Goal: Book appointment/travel/reservation

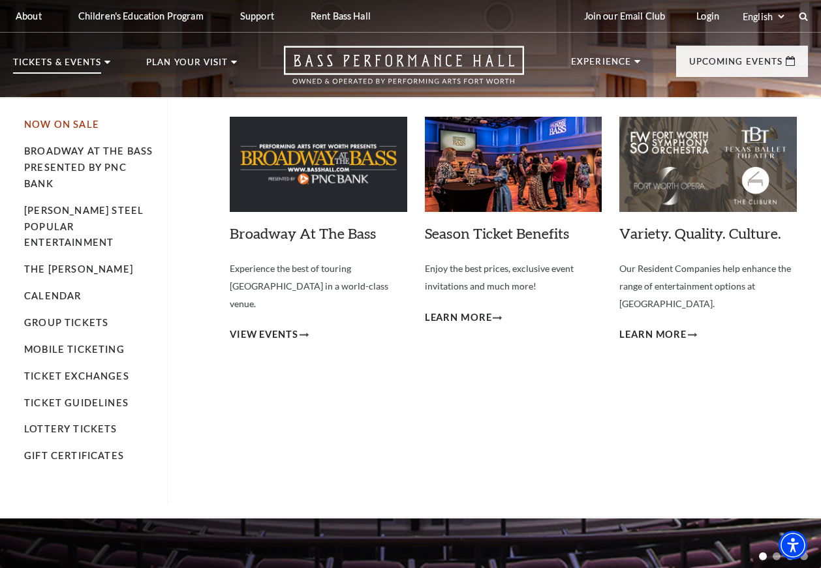
click at [78, 119] on link "Now On Sale" at bounding box center [61, 124] width 75 height 11
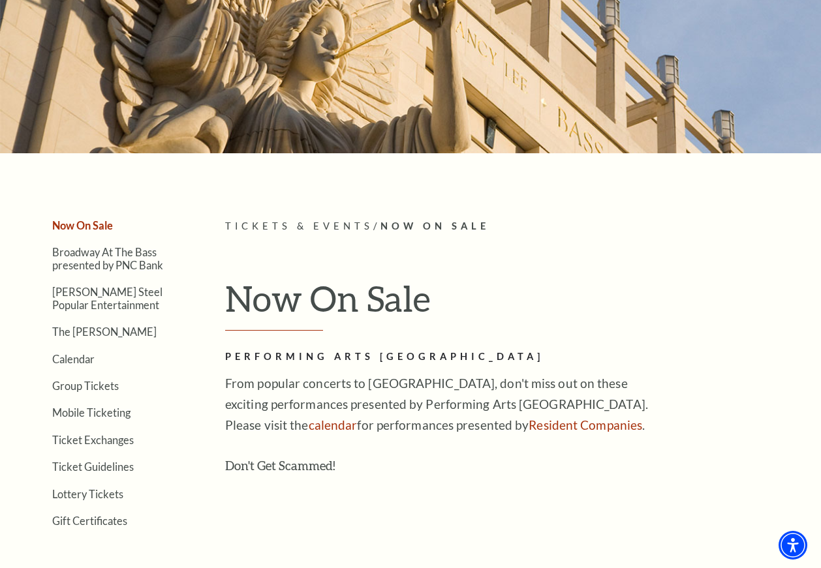
scroll to position [157, 0]
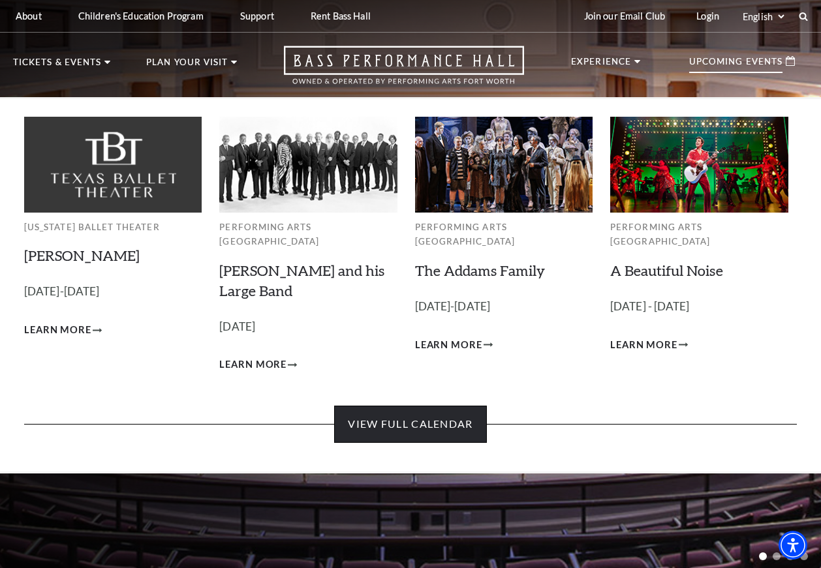
click at [438, 412] on link "View Full Calendar" at bounding box center [410, 424] width 152 height 37
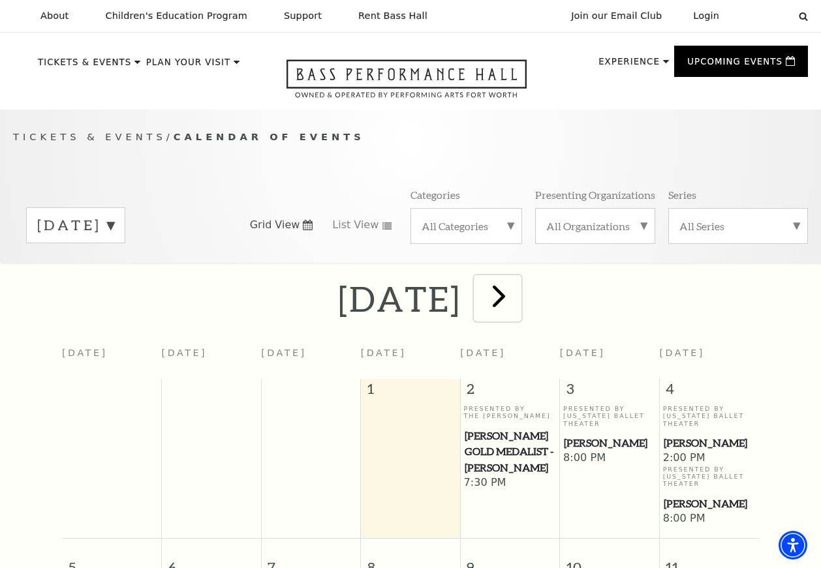
click at [517, 302] on span "next" at bounding box center [498, 295] width 37 height 37
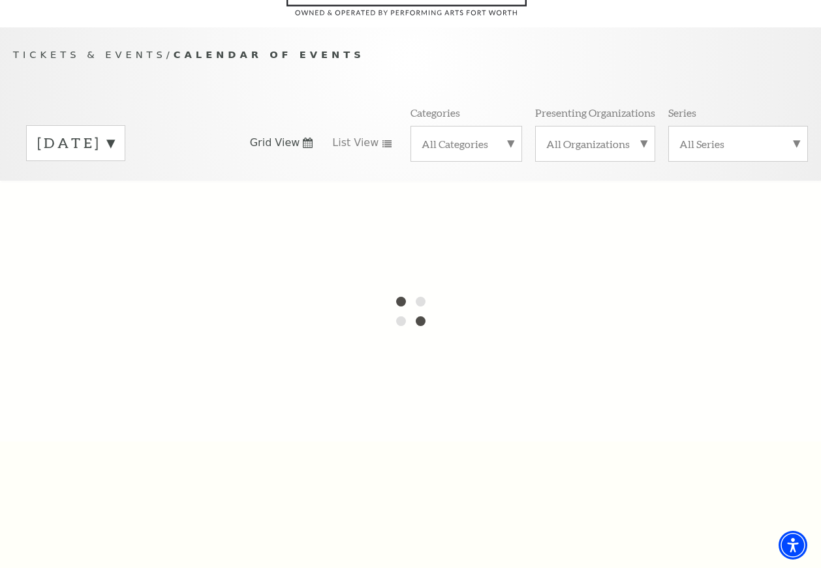
scroll to position [78, 0]
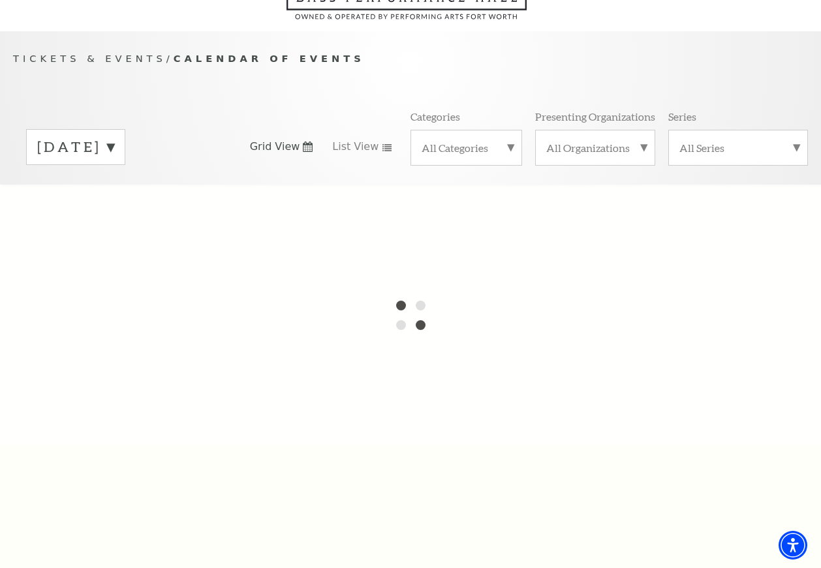
click at [114, 142] on label "October 2025" at bounding box center [75, 147] width 77 height 20
click at [114, 175] on label "November 2025" at bounding box center [75, 175] width 77 height 28
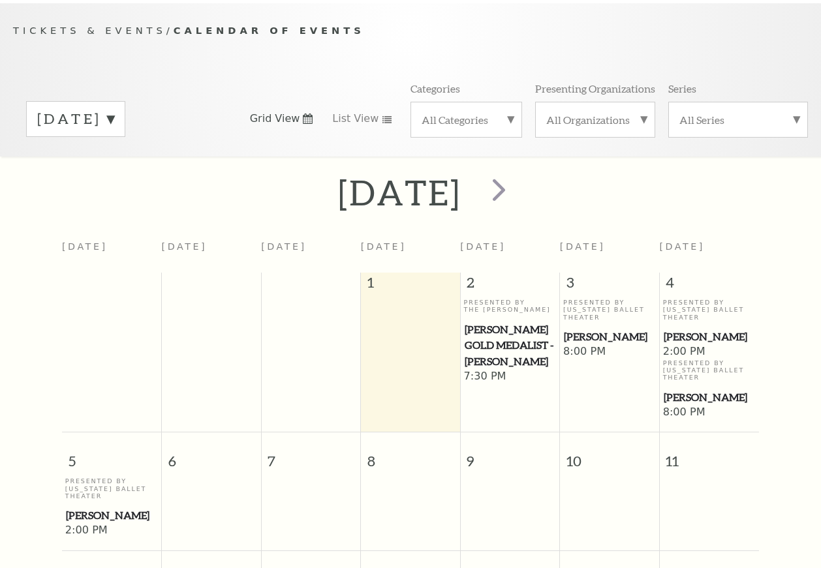
scroll to position [110, 0]
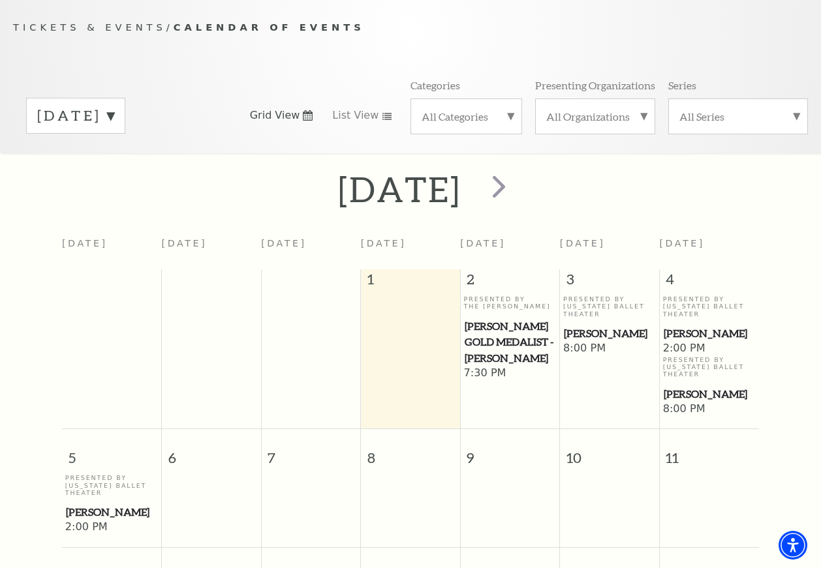
click at [125, 120] on div "[DATE]" at bounding box center [75, 116] width 99 height 36
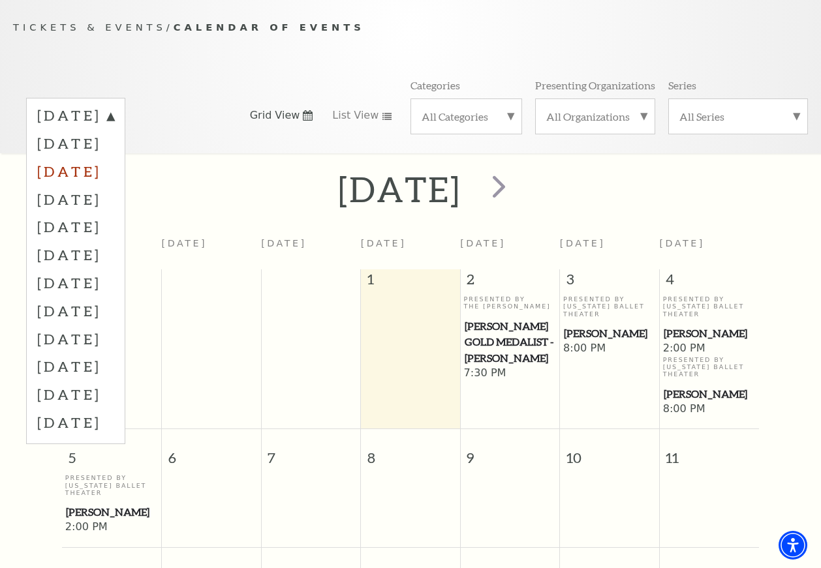
click at [114, 177] on label "[DATE]" at bounding box center [75, 171] width 77 height 28
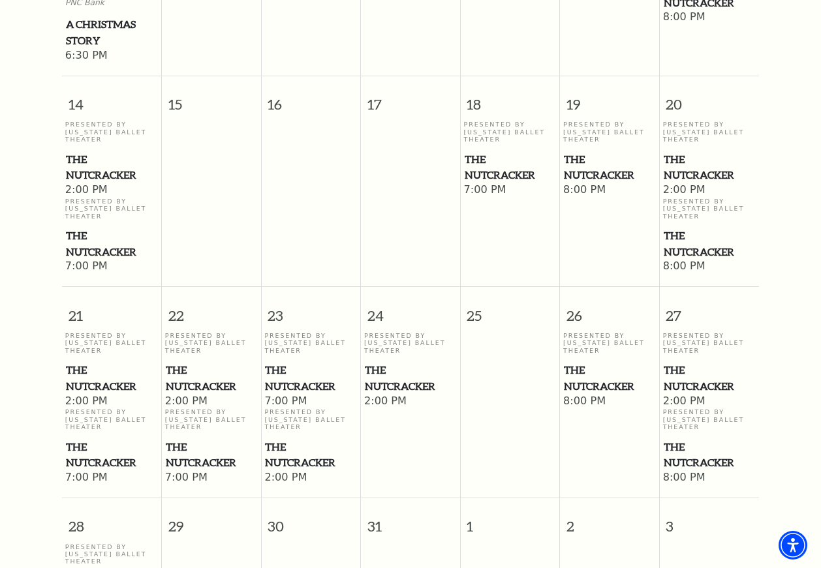
scroll to position [893, 0]
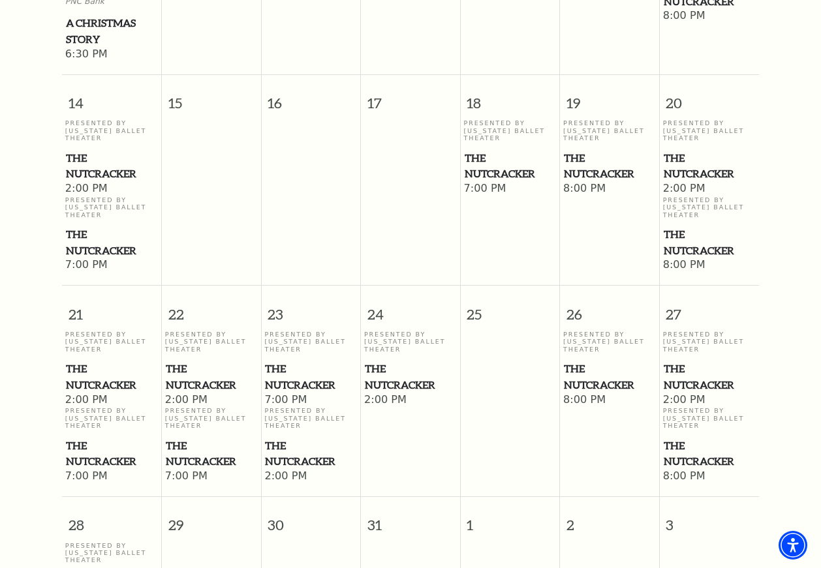
click at [690, 241] on span "The Nutcracker" at bounding box center [710, 242] width 92 height 32
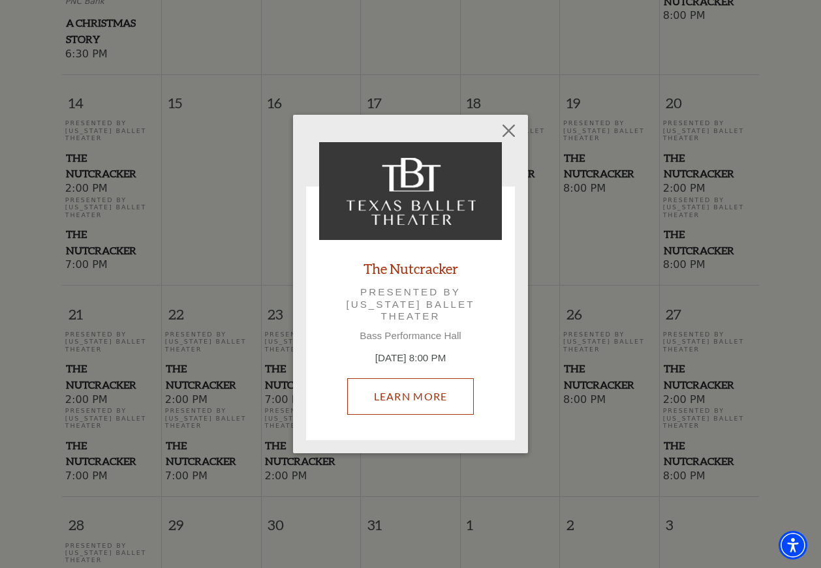
click at [440, 393] on link "Learn More" at bounding box center [410, 396] width 127 height 37
